Goal: Transaction & Acquisition: Purchase product/service

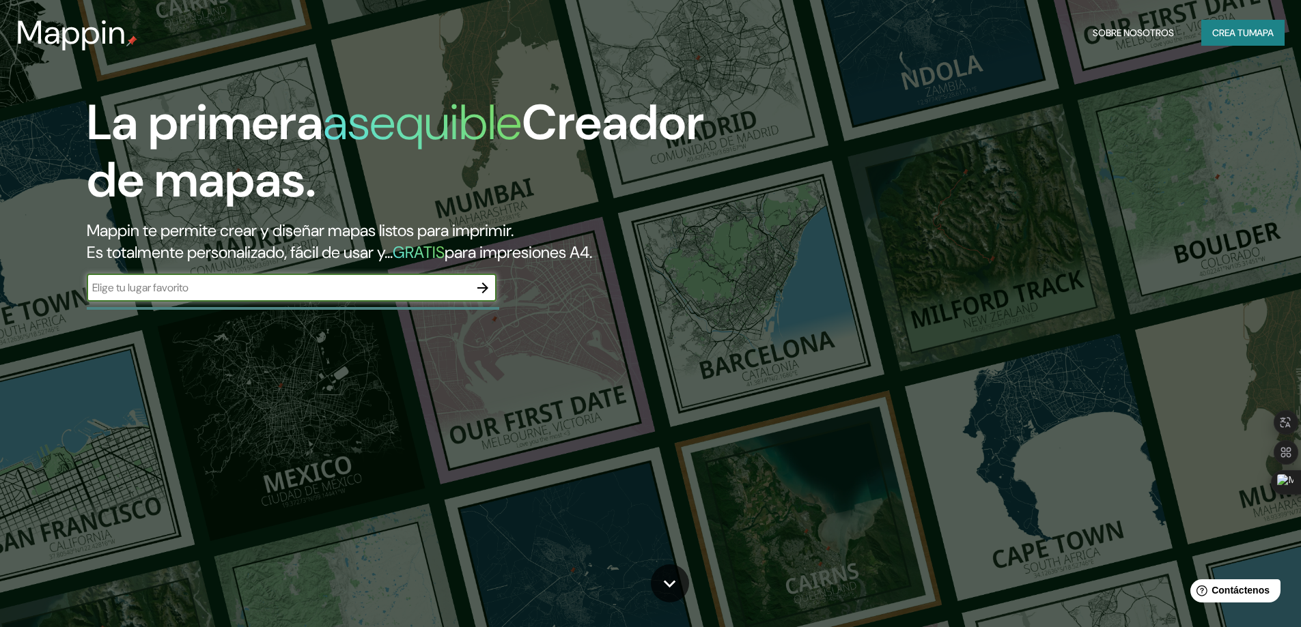
click at [326, 287] on input "text" at bounding box center [278, 288] width 382 height 16
type input "c"
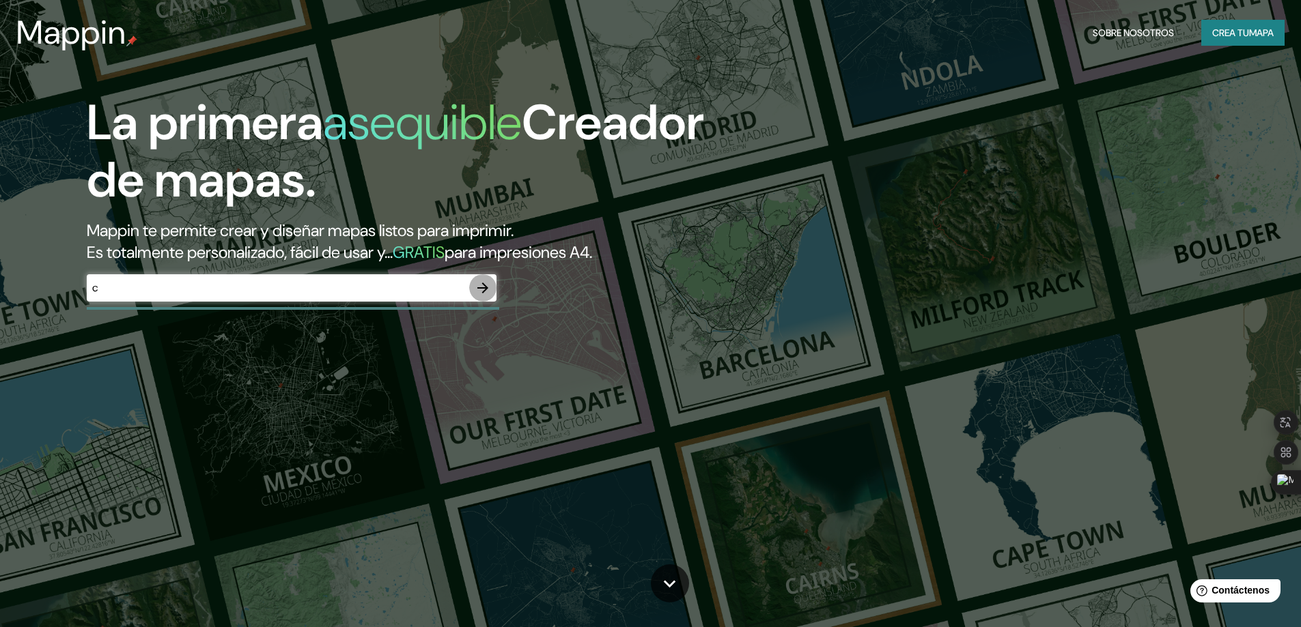
click at [484, 290] on icon "button" at bounding box center [483, 288] width 16 height 16
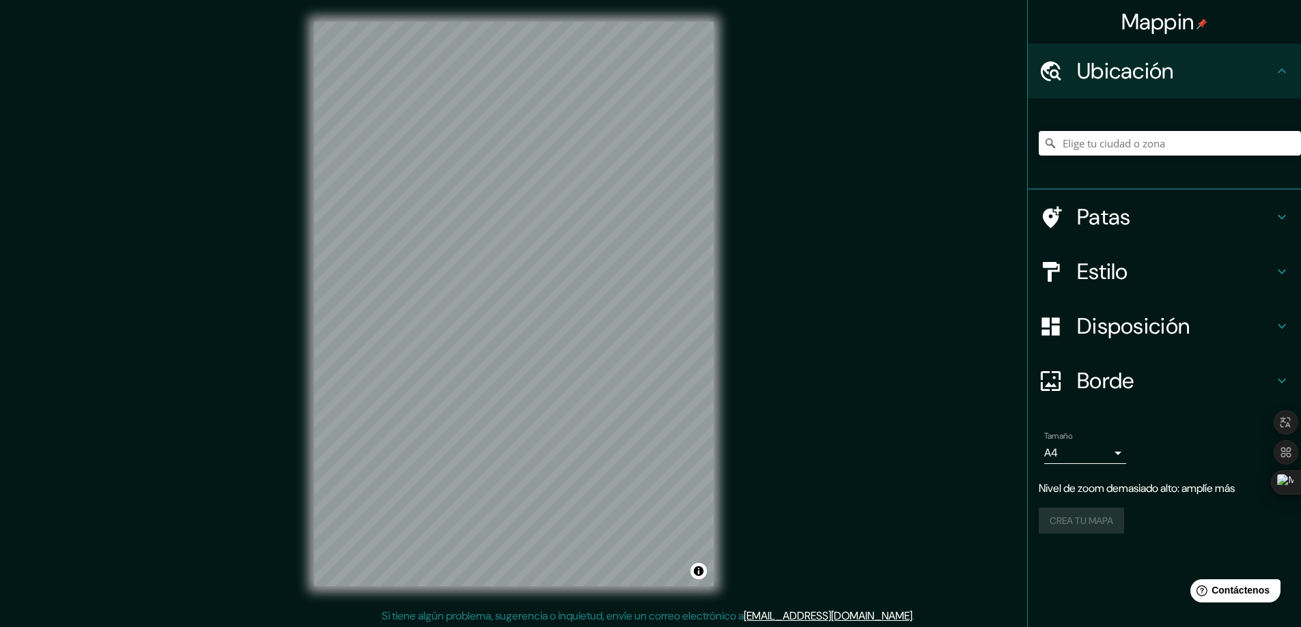
click at [288, 421] on div "Mappin Ubicación Patas Estilo Disposición Borde Elige un borde. Consejo : puede…" at bounding box center [650, 315] width 1301 height 630
click at [723, 296] on div "© Mapbox © OpenStreetMap Improve this map" at bounding box center [513, 304] width 443 height 608
click at [279, 257] on div "Mappin Ubicación Patas Estilo Disposición Borde Elige un borde. Consejo : puede…" at bounding box center [650, 315] width 1301 height 630
click at [755, 211] on div "Mappin Ubicación Patas Estilo Disposición Borde Elige un borde. Consejo : puede…" at bounding box center [650, 315] width 1301 height 630
click at [1094, 143] on input "Elige tu ciudad o zona" at bounding box center [1170, 143] width 262 height 25
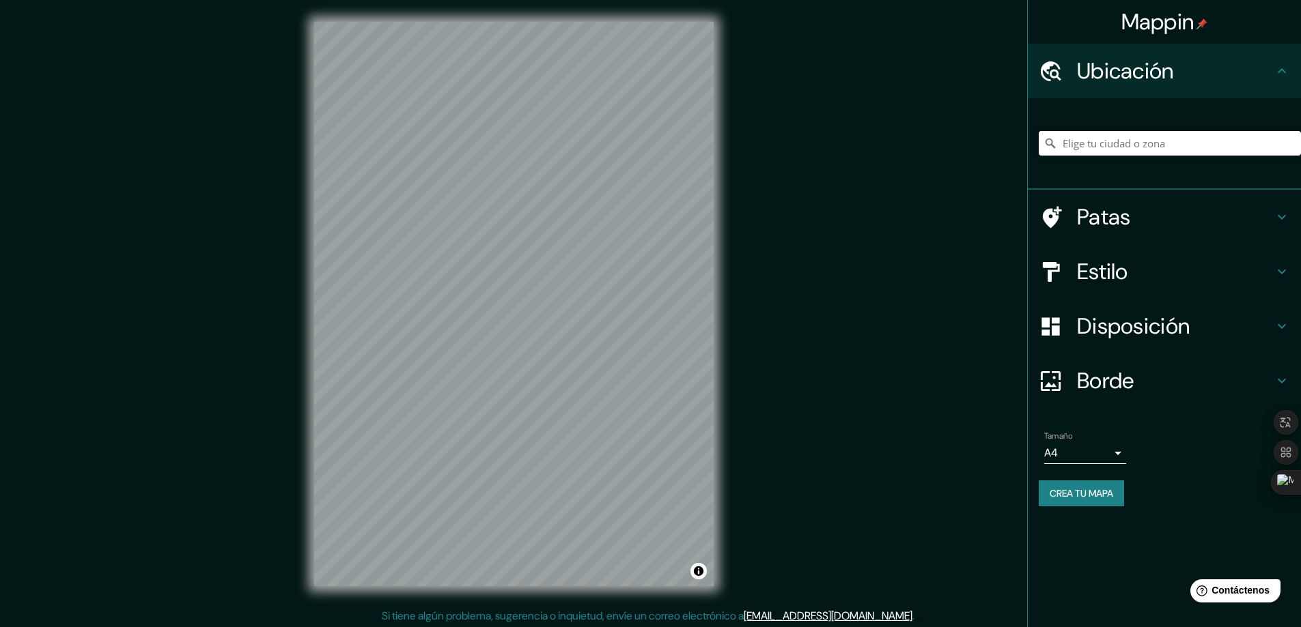
click at [1237, 55] on div "Ubicación" at bounding box center [1164, 71] width 273 height 55
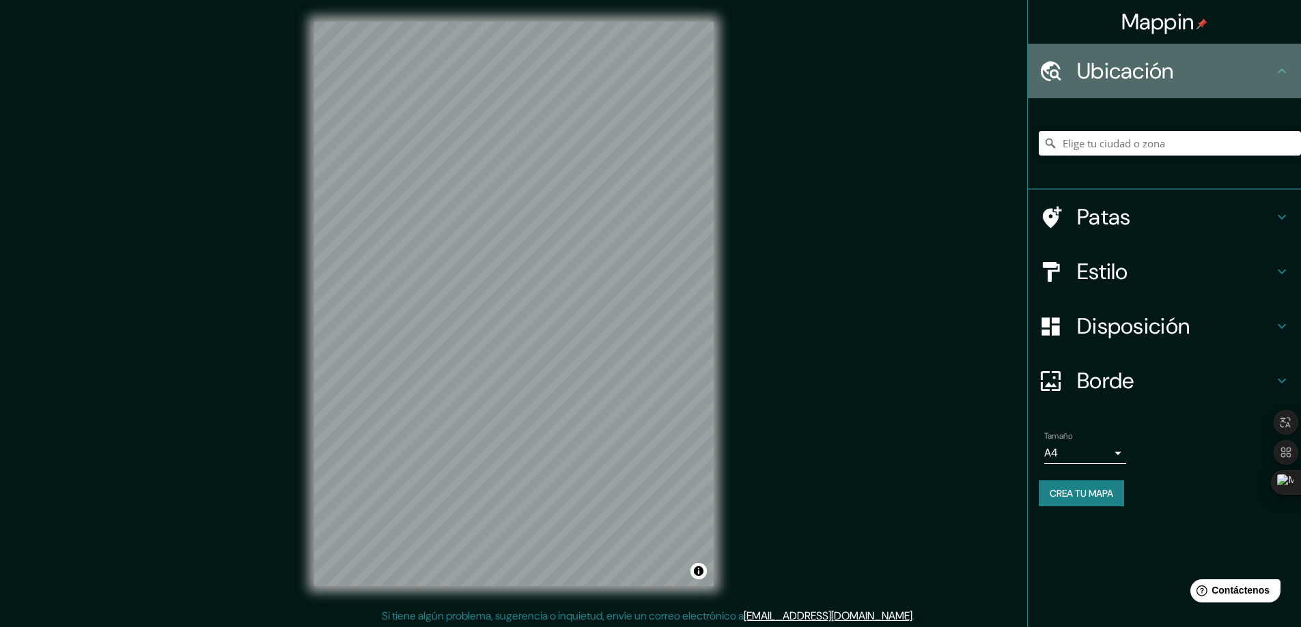
click at [1282, 66] on icon at bounding box center [1281, 71] width 16 height 16
click at [1043, 70] on icon at bounding box center [1051, 71] width 20 height 20
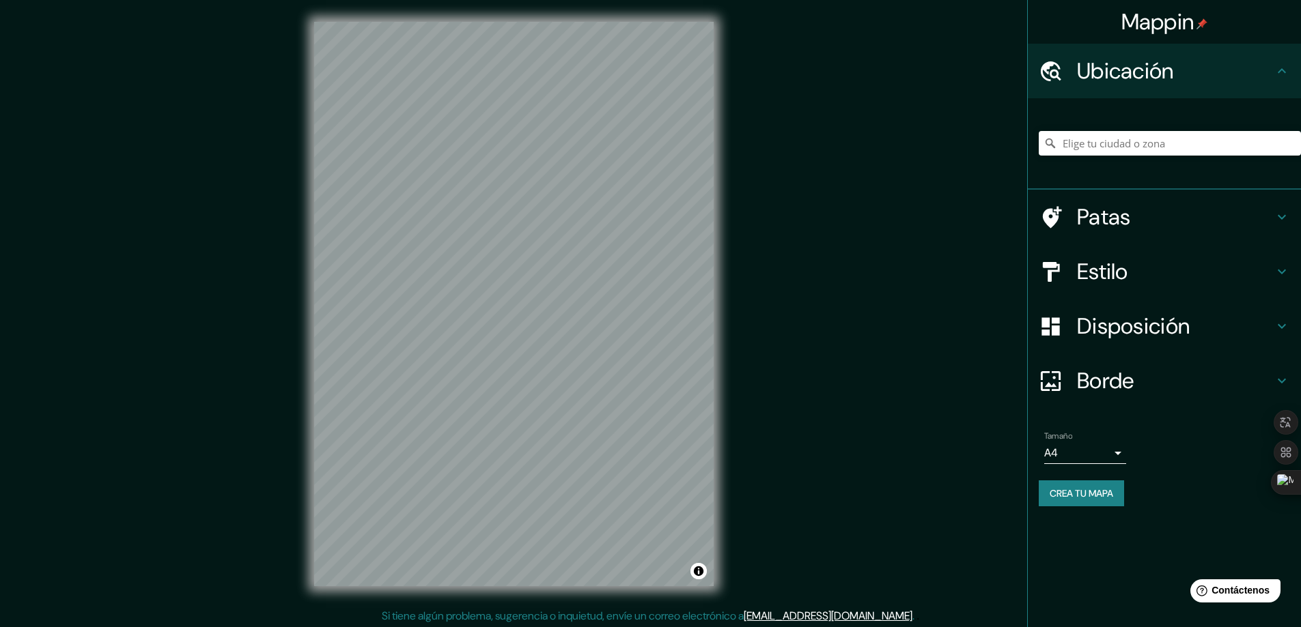
click at [1100, 160] on div at bounding box center [1170, 143] width 262 height 68
click at [1108, 149] on input "Elige tu ciudad o zona" at bounding box center [1170, 143] width 262 height 25
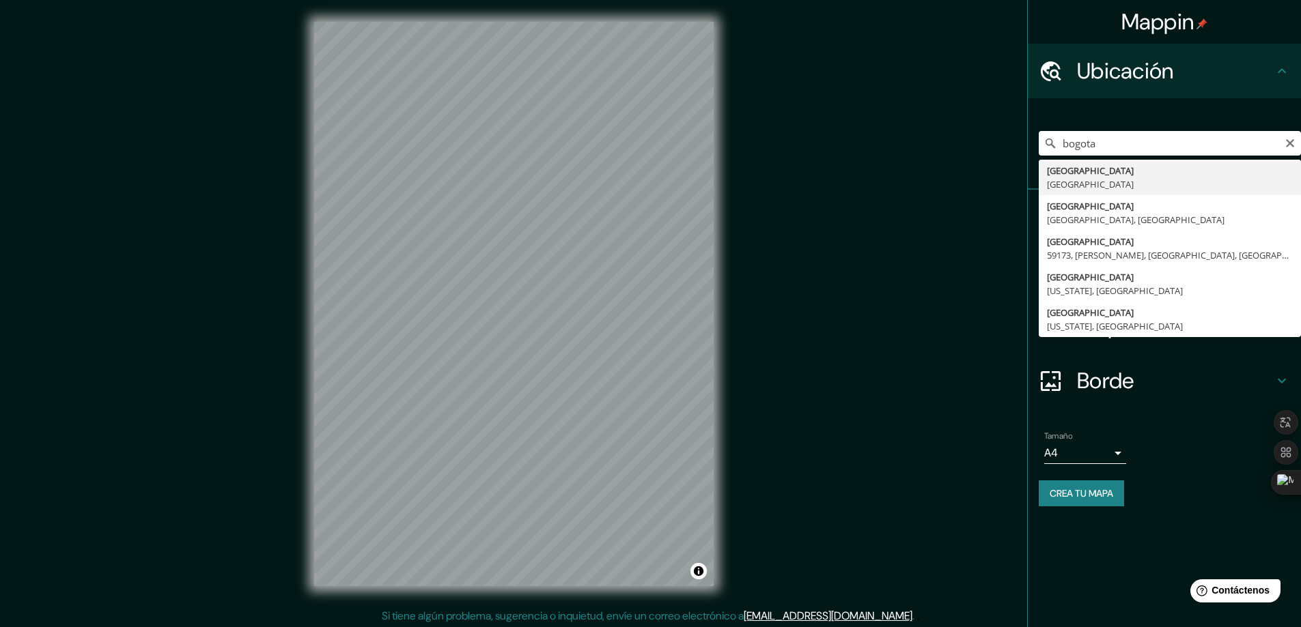
type input "[GEOGRAPHIC_DATA], [GEOGRAPHIC_DATA]"
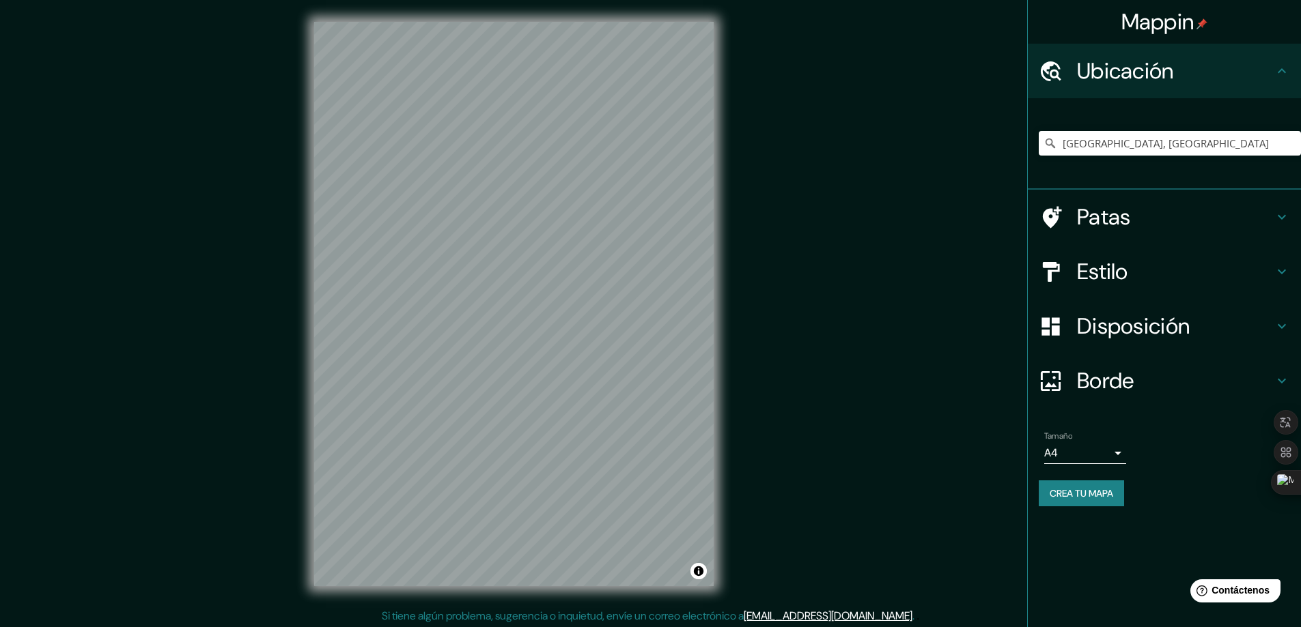
click at [1271, 270] on h4 "Estilo" at bounding box center [1175, 271] width 197 height 27
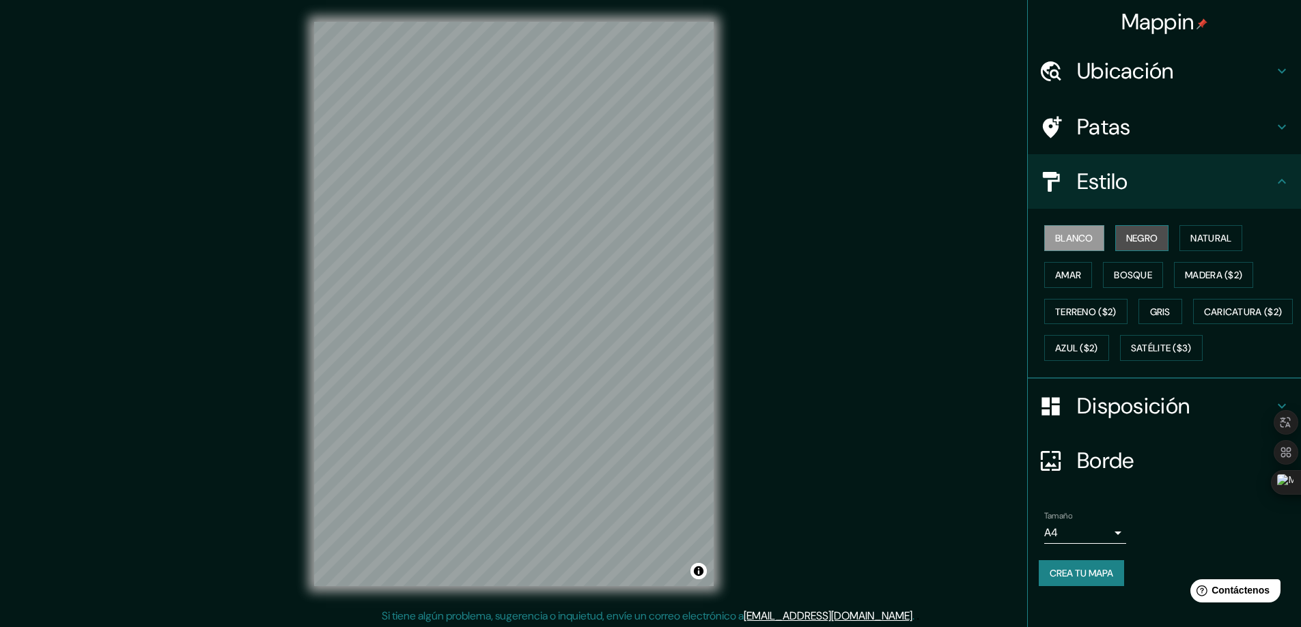
click at [1138, 241] on font "Negro" at bounding box center [1142, 238] width 32 height 12
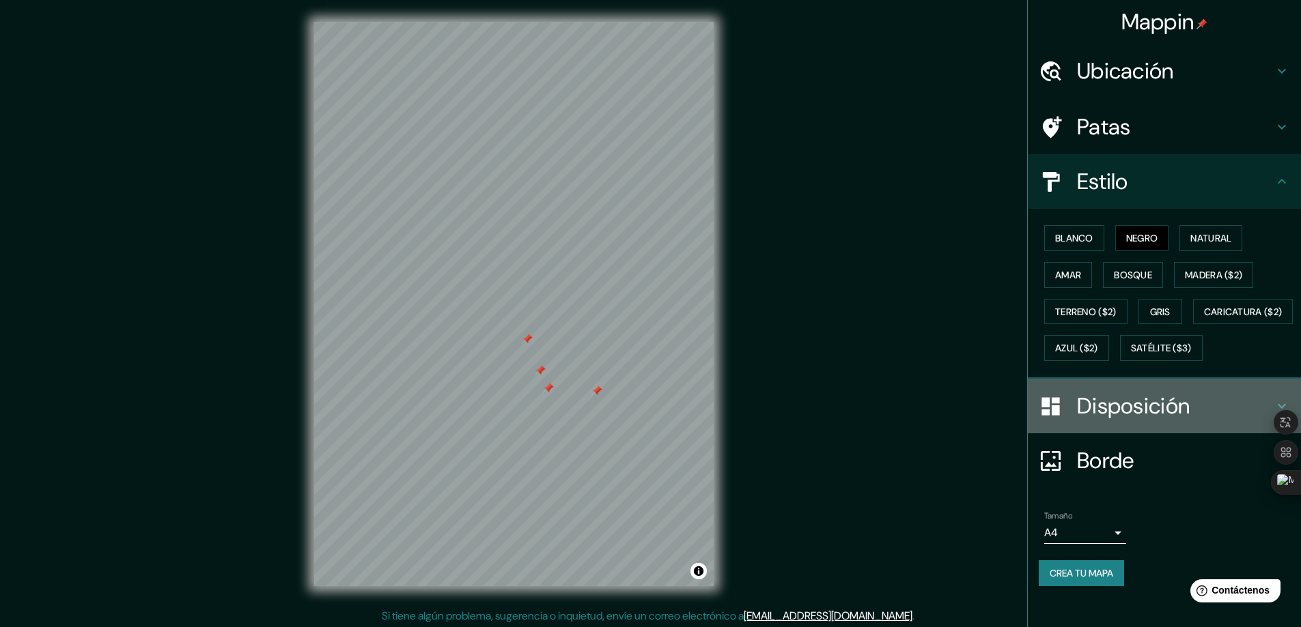
click at [1128, 421] on font "Disposición" at bounding box center [1133, 406] width 113 height 29
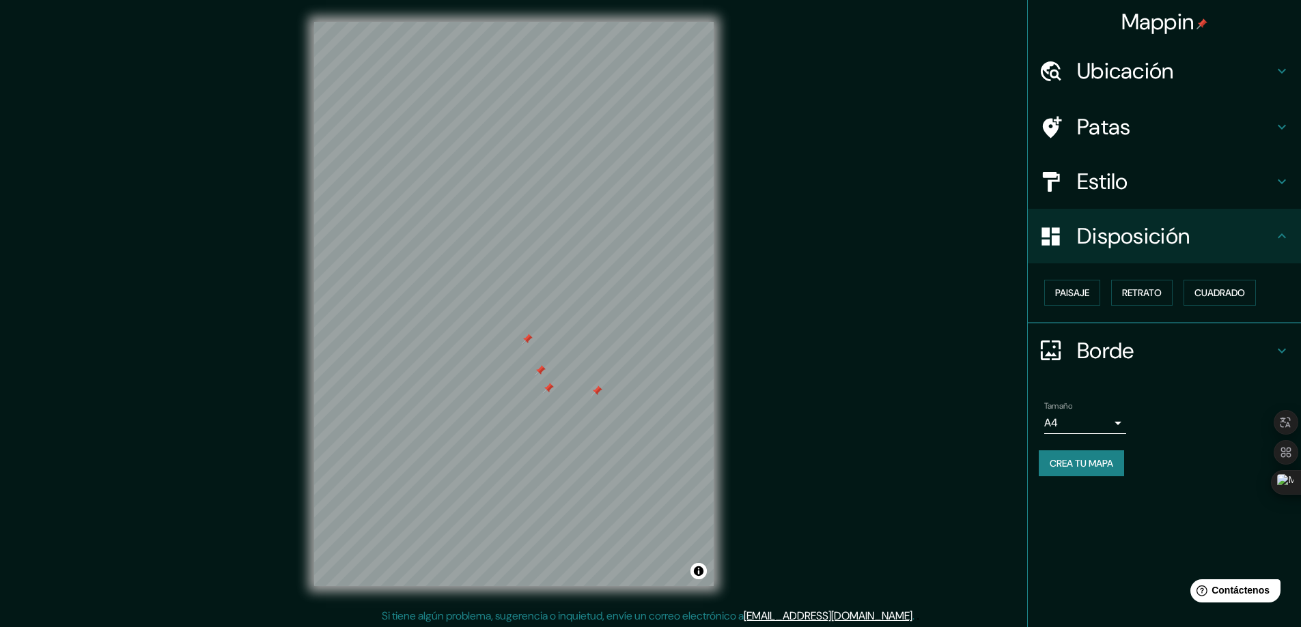
click at [1186, 247] on font "Disposición" at bounding box center [1133, 236] width 113 height 29
click at [1196, 60] on h4 "Ubicación" at bounding box center [1175, 70] width 197 height 27
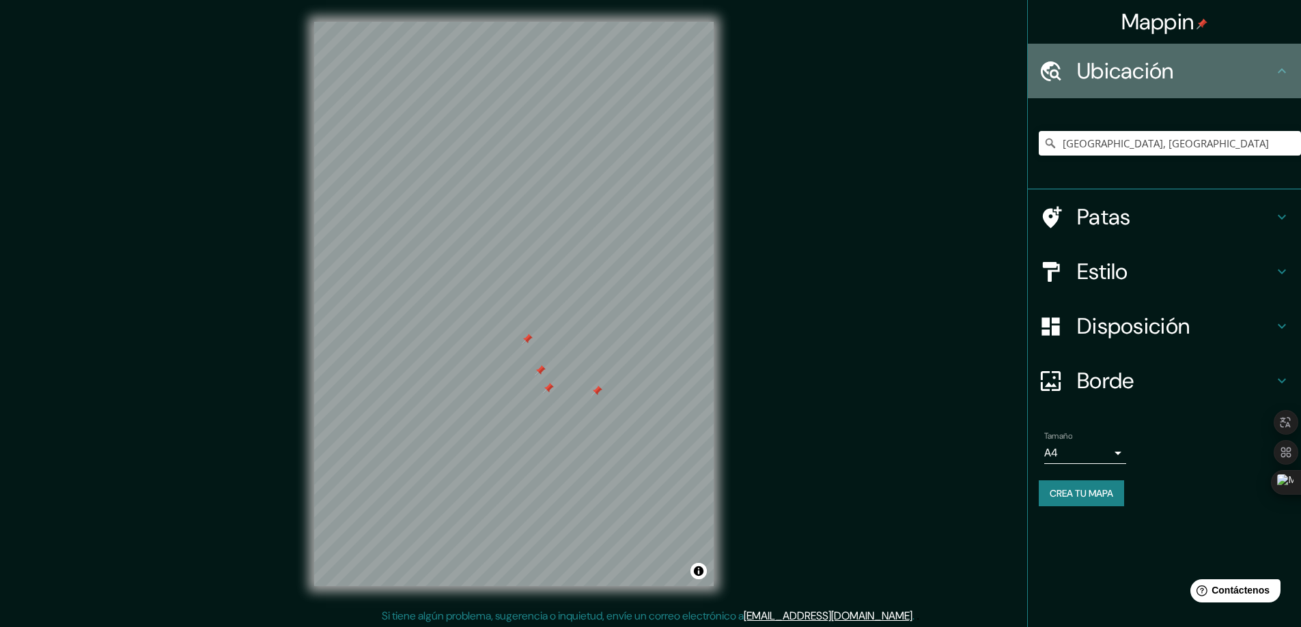
click at [1196, 61] on h4 "Ubicación" at bounding box center [1175, 70] width 197 height 27
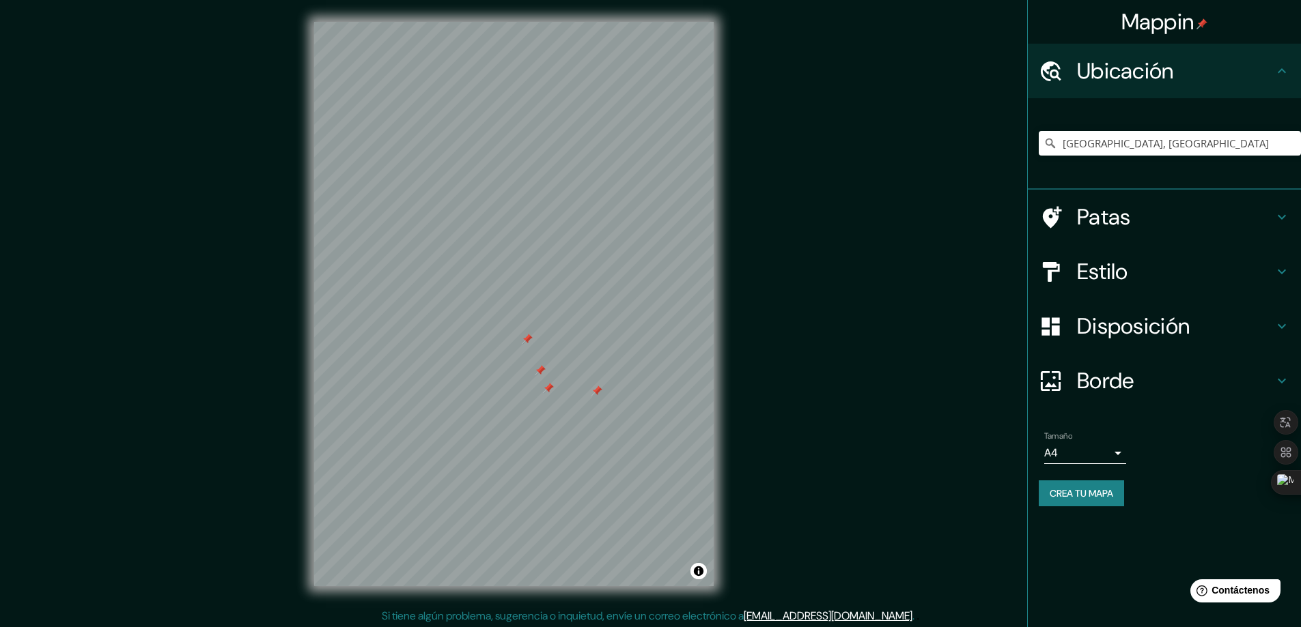
click at [1238, 223] on h4 "Patas" at bounding box center [1175, 216] width 197 height 27
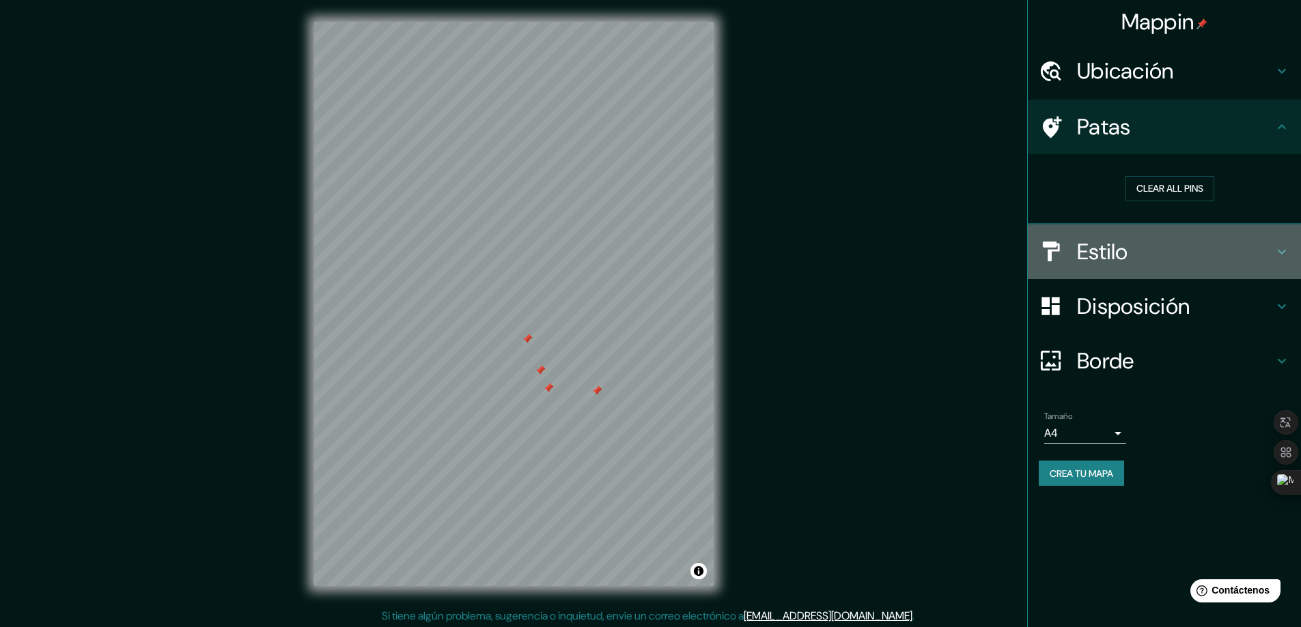
click at [1278, 255] on icon at bounding box center [1281, 252] width 16 height 16
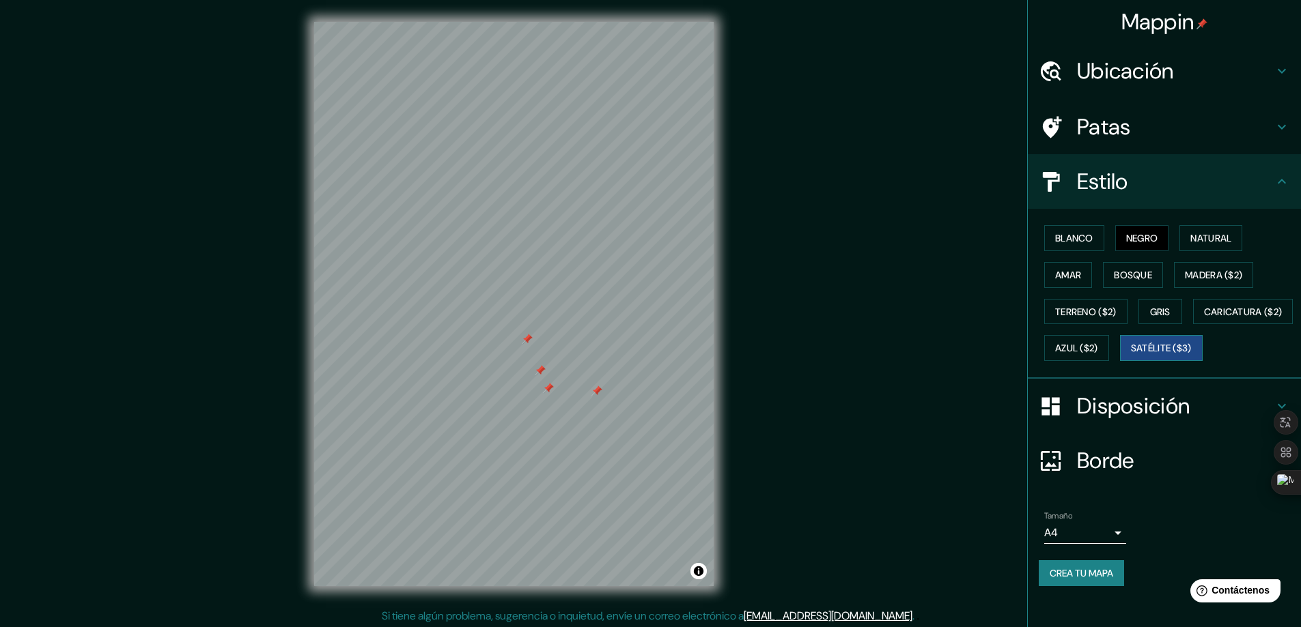
click at [1131, 355] on font "Satélite ($3)" at bounding box center [1161, 349] width 61 height 12
click at [1098, 352] on font "Azul ($2)" at bounding box center [1076, 349] width 43 height 12
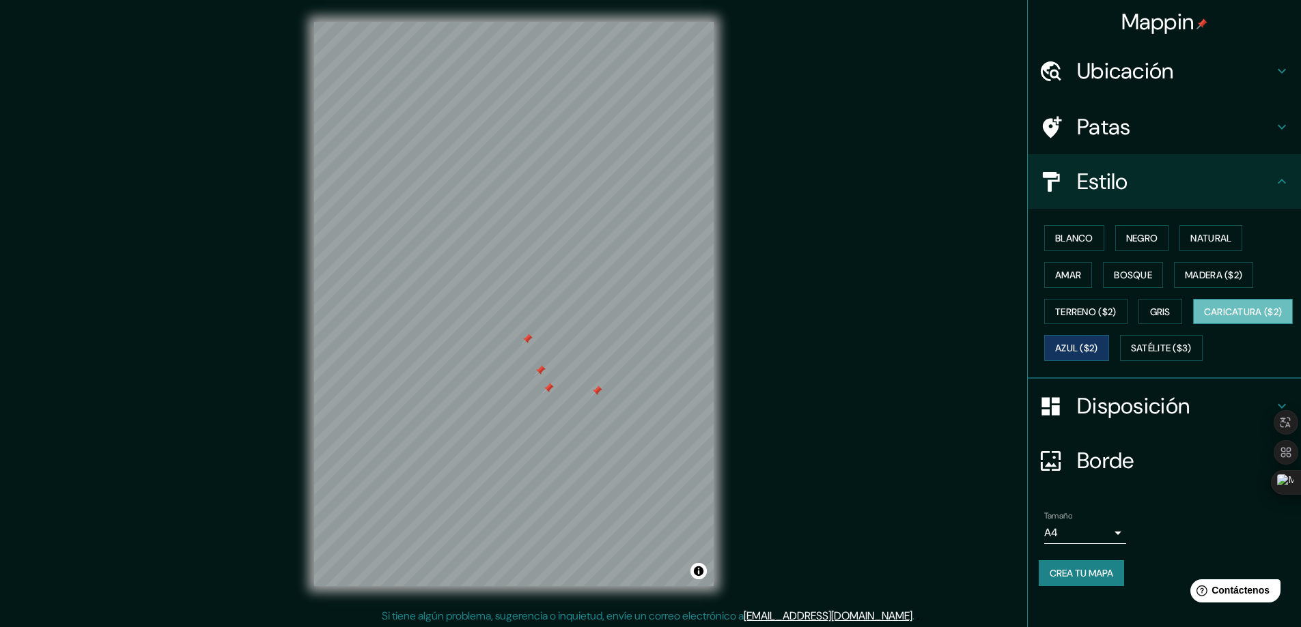
click at [1204, 318] on font "Caricatura ($2)" at bounding box center [1243, 312] width 79 height 12
click at [1084, 301] on button "Terreno ($2)" at bounding box center [1085, 312] width 83 height 26
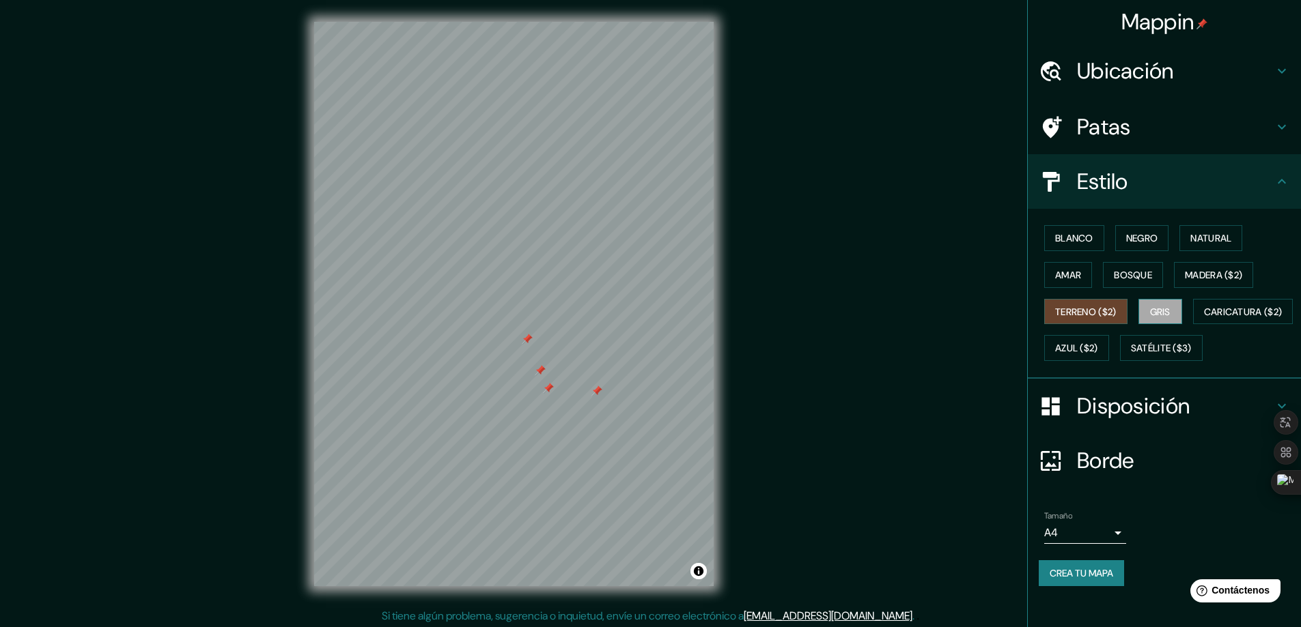
click at [1166, 309] on button "Gris" at bounding box center [1160, 312] width 44 height 26
click at [597, 391] on div at bounding box center [596, 391] width 11 height 11
click at [547, 386] on div at bounding box center [548, 388] width 11 height 11
click at [541, 371] on div at bounding box center [540, 370] width 11 height 11
click at [531, 339] on div at bounding box center [527, 339] width 11 height 11
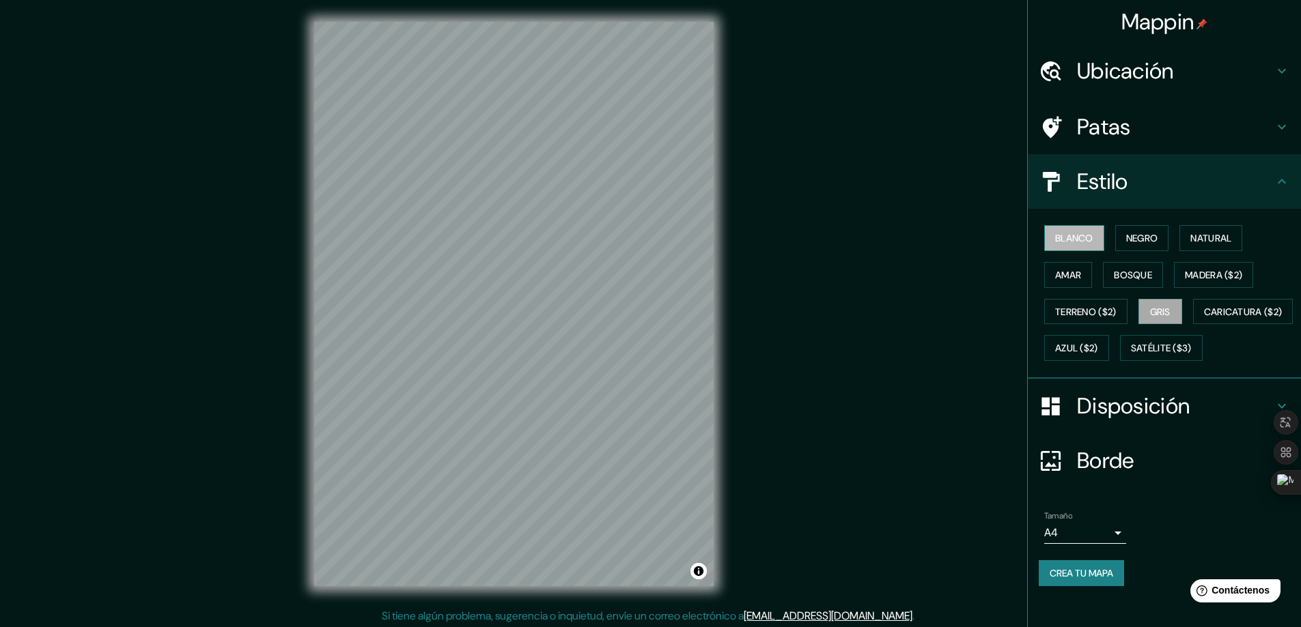
click at [1077, 240] on font "Blanco" at bounding box center [1074, 238] width 38 height 12
click at [1174, 279] on button "Madera ($2)" at bounding box center [1213, 275] width 79 height 26
click at [1091, 316] on font "Terreno ($2)" at bounding box center [1085, 312] width 61 height 12
click at [1069, 247] on button "Blanco" at bounding box center [1074, 238] width 60 height 26
click at [1133, 240] on font "Negro" at bounding box center [1142, 238] width 32 height 12
